Goal: Communication & Community: Answer question/provide support

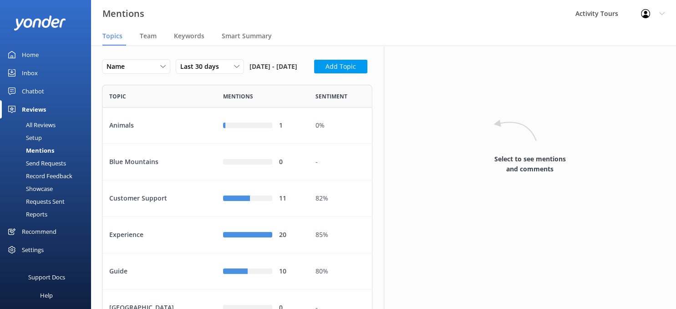
scroll to position [314, 270]
click at [36, 124] on div "All Reviews" at bounding box center [30, 124] width 50 height 13
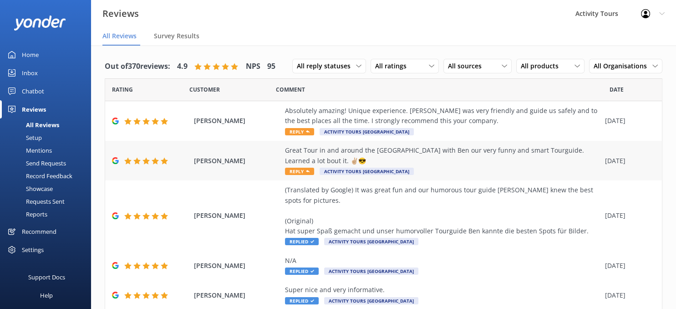
click at [306, 147] on div "Great Tour in and around the [GEOGRAPHIC_DATA] with Ben our very funny and smar…" at bounding box center [443, 155] width 316 height 20
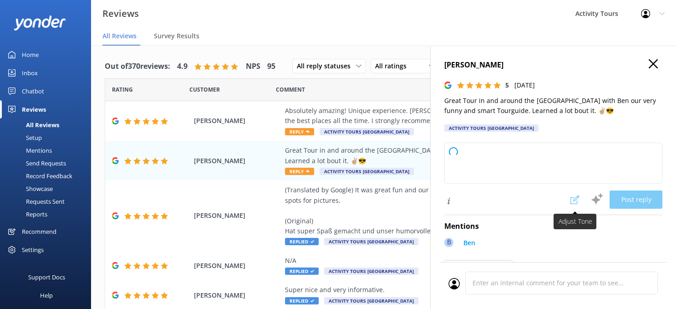
type textarea "Thank you so much for your wonderful review! We're thrilled to hear you enjoyed…"
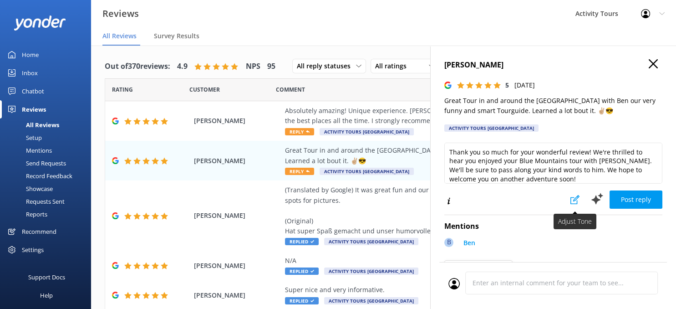
click at [575, 195] on icon at bounding box center [575, 199] width 9 height 9
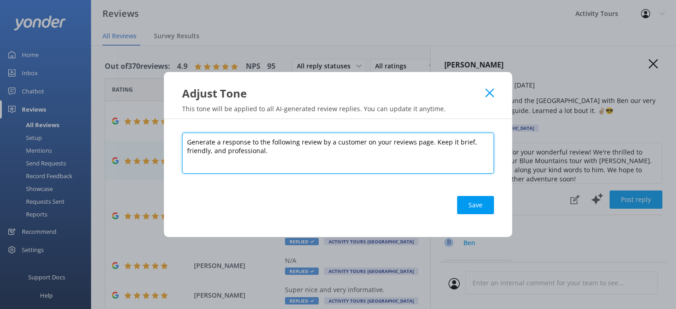
click at [353, 161] on textarea "Generate a response to the following review by a customer on your reviews page.…" at bounding box center [338, 153] width 312 height 41
type textarea "Generate a response to the following review by a customer on your reviews page.…"
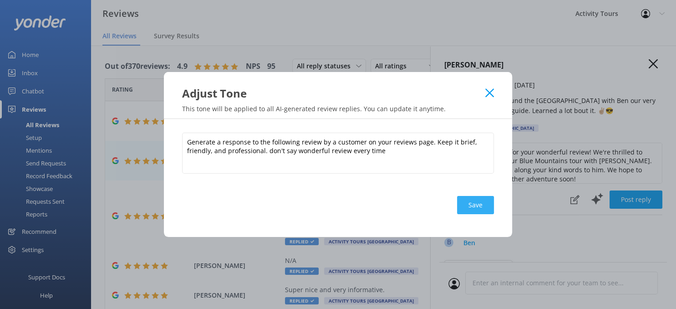
click at [477, 203] on button "Save" at bounding box center [475, 205] width 37 height 18
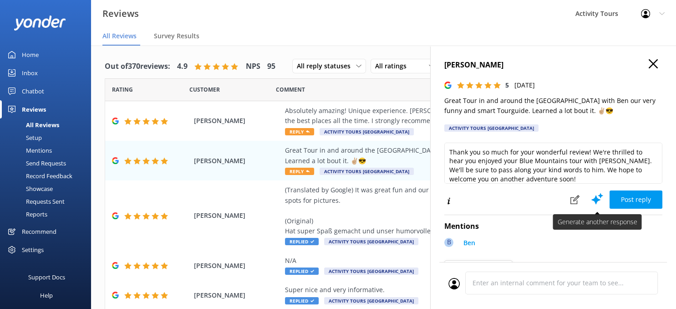
click at [597, 199] on use at bounding box center [598, 198] width 12 height 11
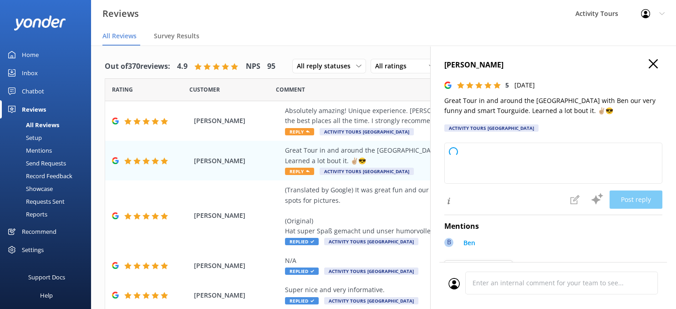
type textarea "Thank you so much for your kind words! We're glad you enjoyed your Blue Mountai…"
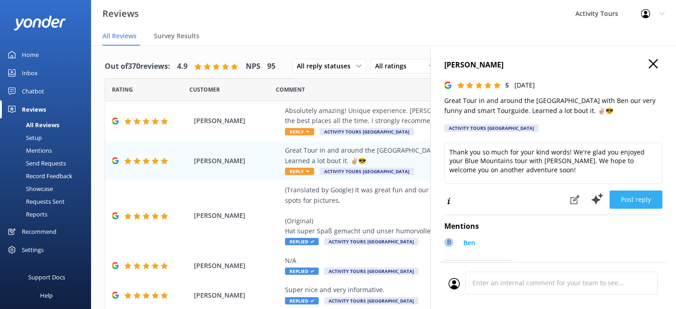
click at [643, 203] on button "Post reply" at bounding box center [636, 199] width 53 height 18
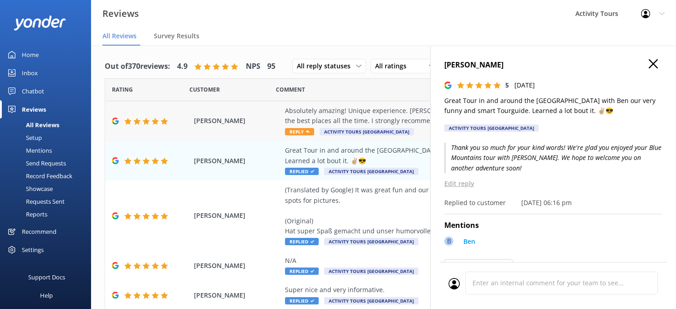
click at [332, 115] on div "Absolutely amazing! Unique experience. [PERSON_NAME] was very friendly and guid…" at bounding box center [443, 116] width 316 height 20
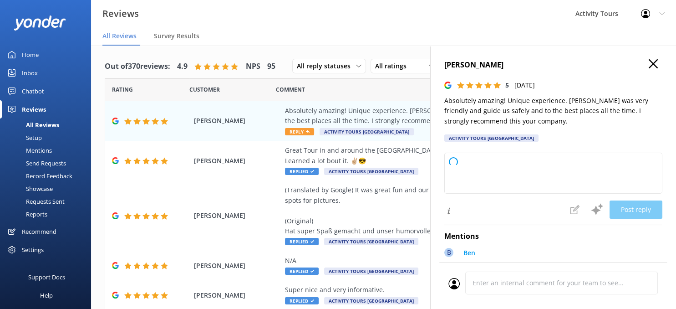
type textarea "Thank you for your kind words and recommendation! We’re glad you had a great ex…"
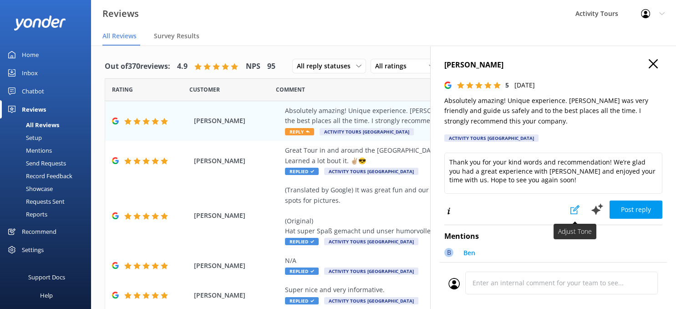
click at [577, 205] on icon at bounding box center [575, 209] width 9 height 9
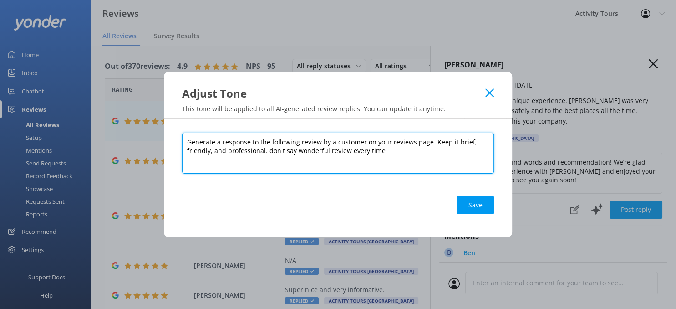
click at [409, 156] on textarea "Generate a response to the following review by a customer on your reviews page.…" at bounding box center [338, 153] width 312 height 41
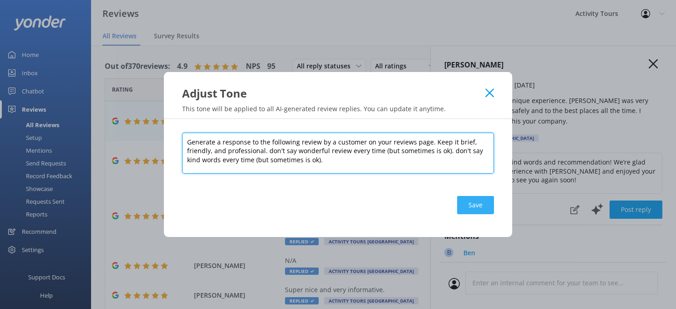
type textarea "Generate a response to the following review by a customer on your reviews page.…"
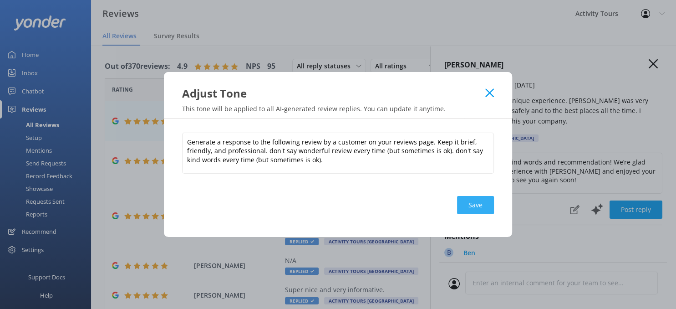
click at [474, 197] on button "Save" at bounding box center [475, 205] width 37 height 18
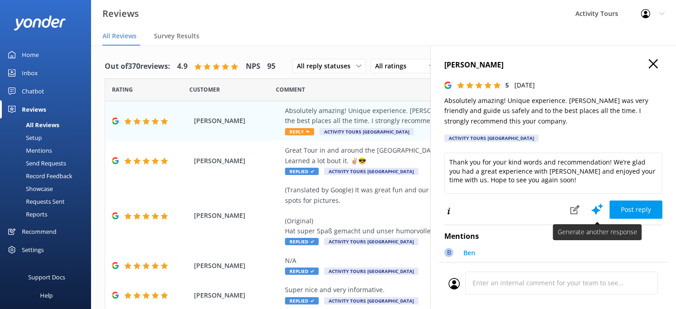
click at [593, 205] on icon at bounding box center [598, 209] width 14 height 14
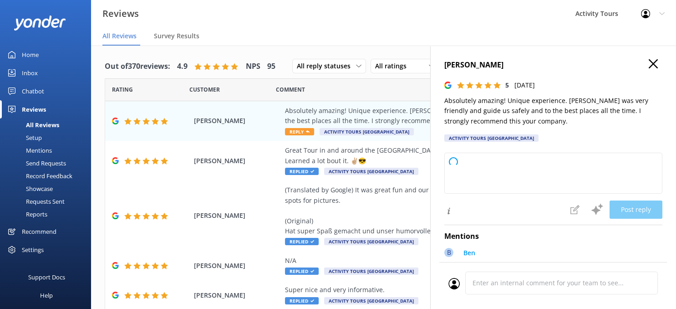
type textarea "Thank you so much for your feedback! We're delighted to hear you had a fantasti…"
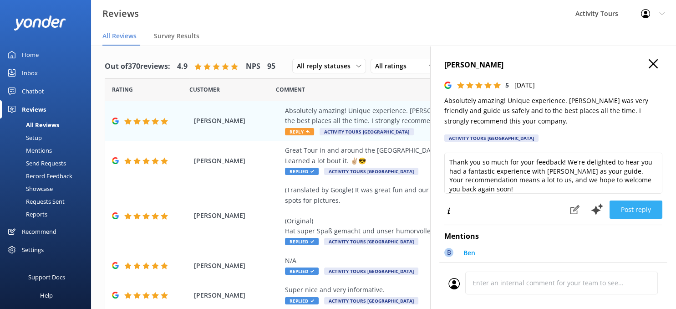
click at [638, 206] on button "Post reply" at bounding box center [636, 209] width 53 height 18
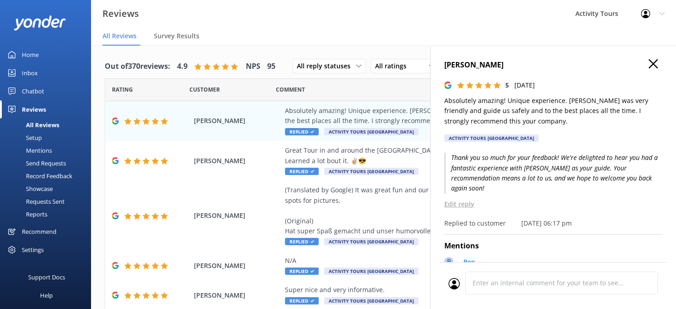
click at [656, 59] on div "[PERSON_NAME] 5 [DATE] Absolutely amazing! Unique experience. [PERSON_NAME] was…" at bounding box center [553, 200] width 246 height 309
click at [653, 66] on icon "button" at bounding box center [653, 63] width 9 height 9
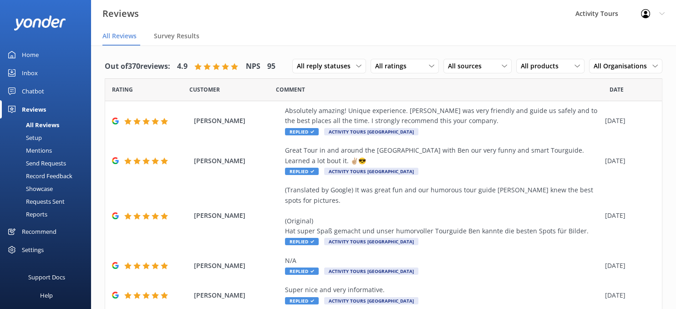
click at [659, 11] on icon at bounding box center [661, 13] width 5 height 5
click at [618, 63] on link "Logout" at bounding box center [631, 61] width 91 height 23
